Goal: Information Seeking & Learning: Learn about a topic

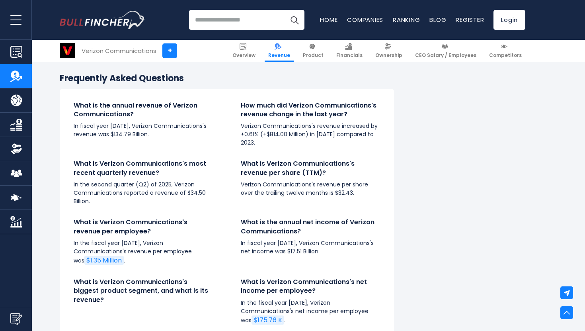
scroll to position [1998, 0]
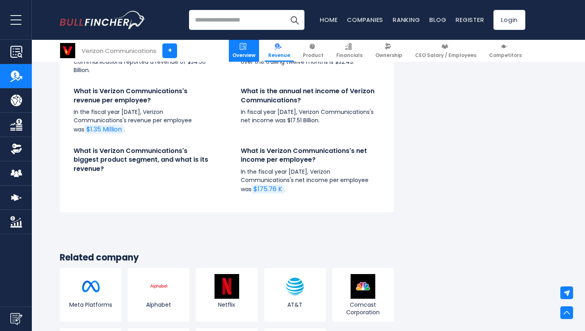
click at [256, 50] on link "Overview" at bounding box center [244, 51] width 30 height 22
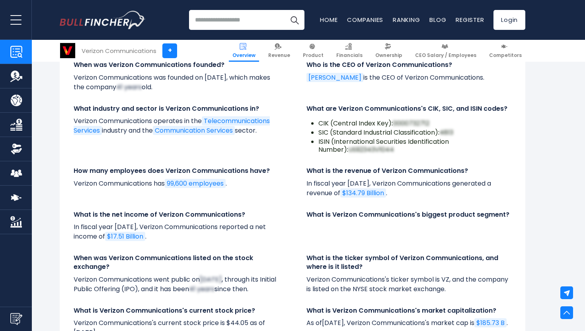
scroll to position [2691, 0]
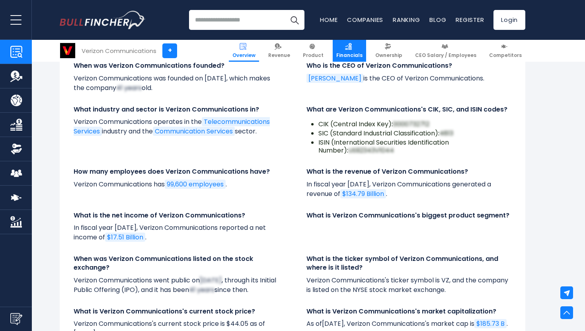
click at [363, 45] on link "Financials" at bounding box center [349, 51] width 33 height 22
click at [355, 53] on span "Financials" at bounding box center [349, 55] width 26 height 6
click at [355, 50] on link "Financials" at bounding box center [349, 51] width 33 height 22
click at [361, 45] on link "Financials" at bounding box center [349, 51] width 33 height 22
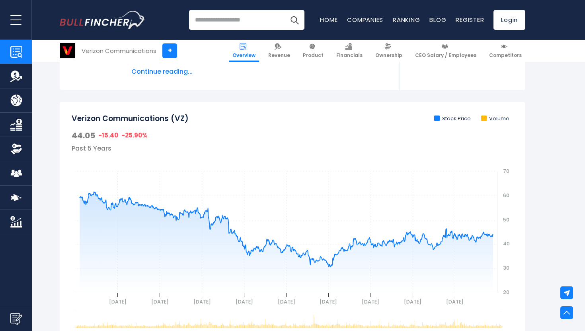
scroll to position [0, 0]
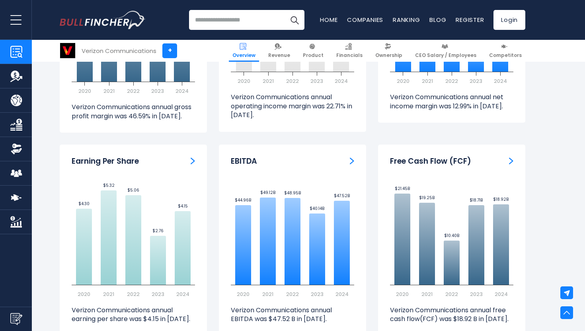
scroll to position [2017, 0]
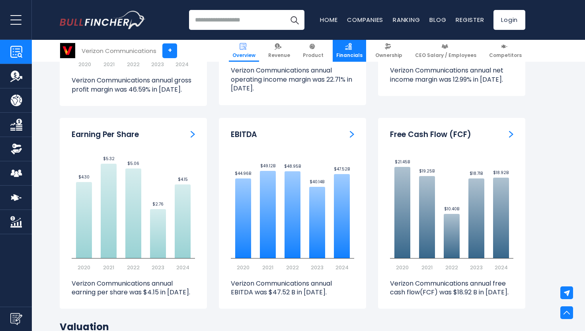
click at [355, 55] on span "Financials" at bounding box center [349, 55] width 26 height 6
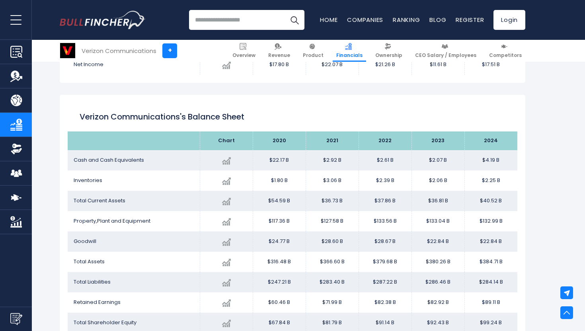
scroll to position [632, 0]
